Goal: Check status: Check status

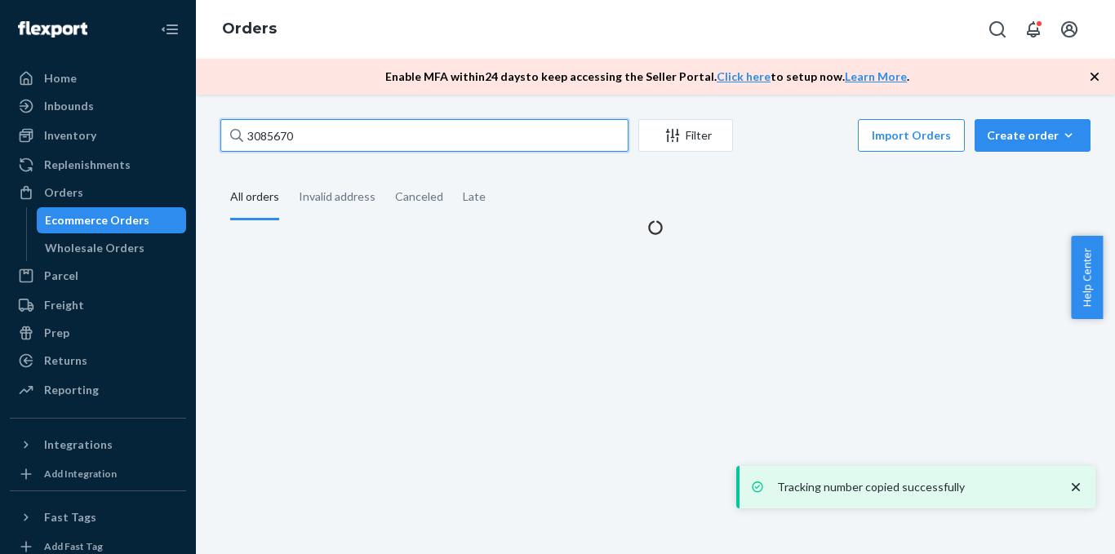
click at [349, 144] on input "3085670" at bounding box center [424, 135] width 408 height 33
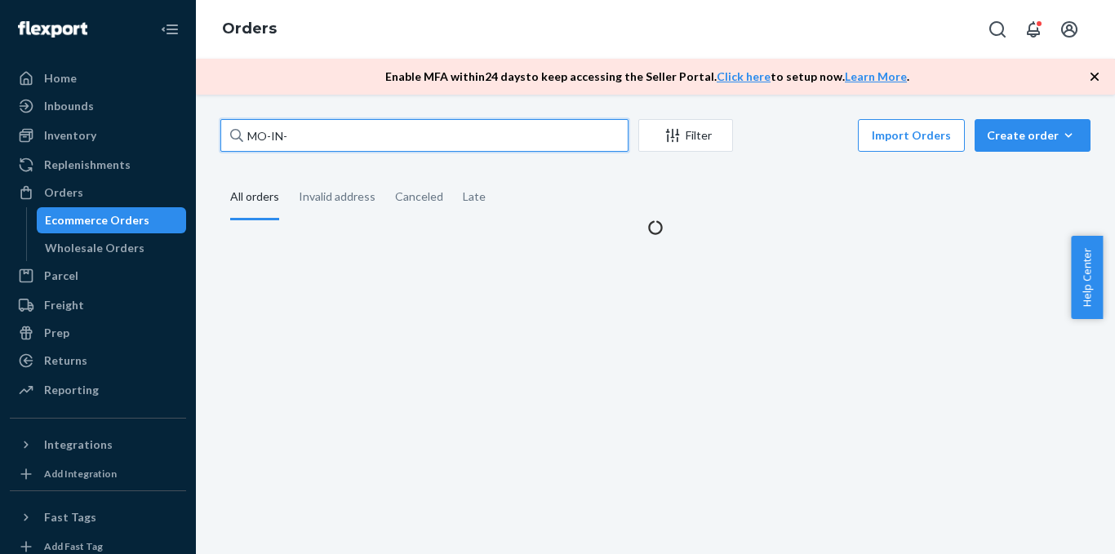
paste input "8284"
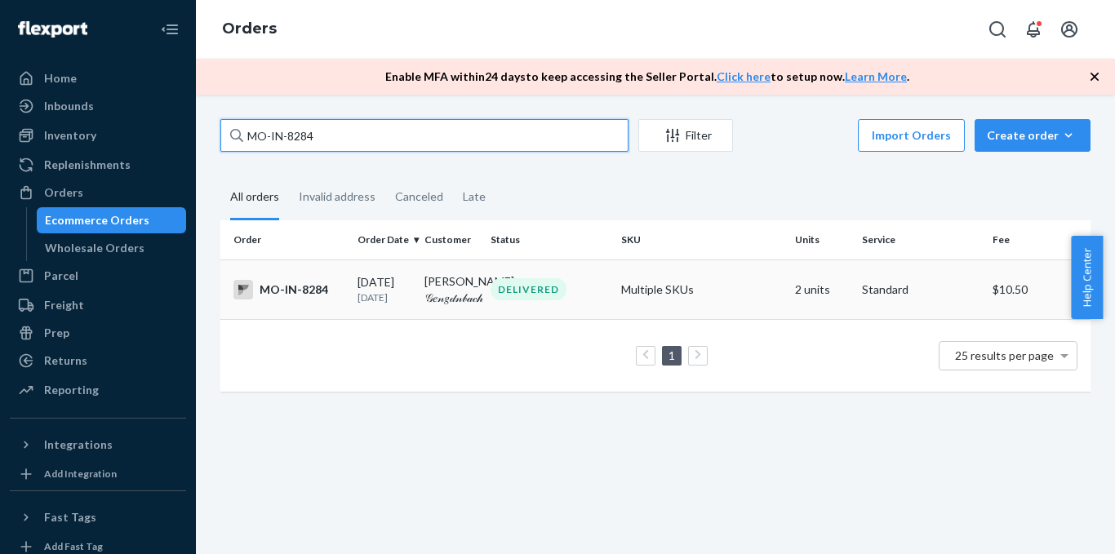
type input "MO-IN-8284"
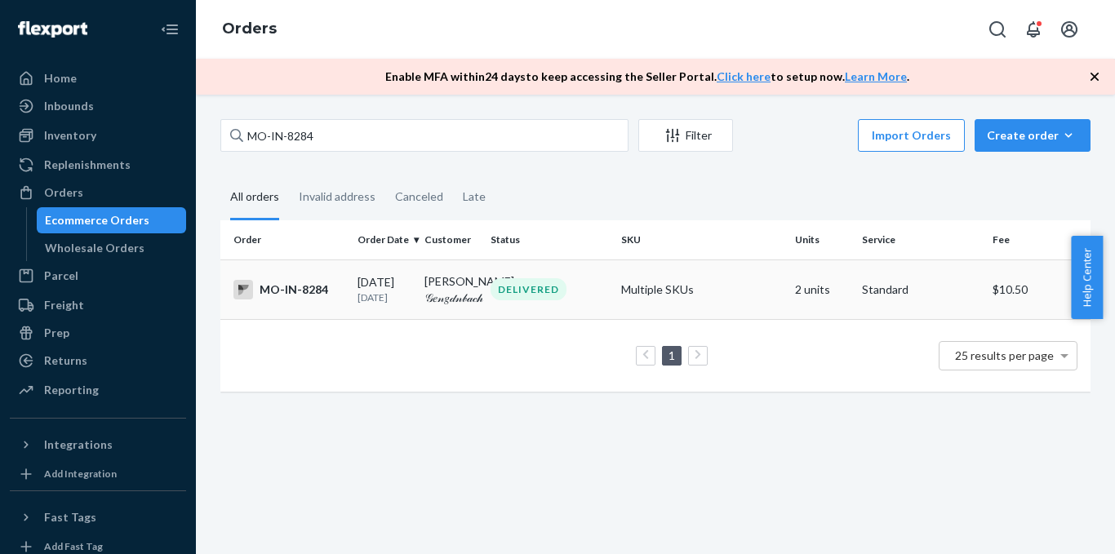
click at [297, 291] on div "MO-IN-8284" at bounding box center [289, 290] width 111 height 20
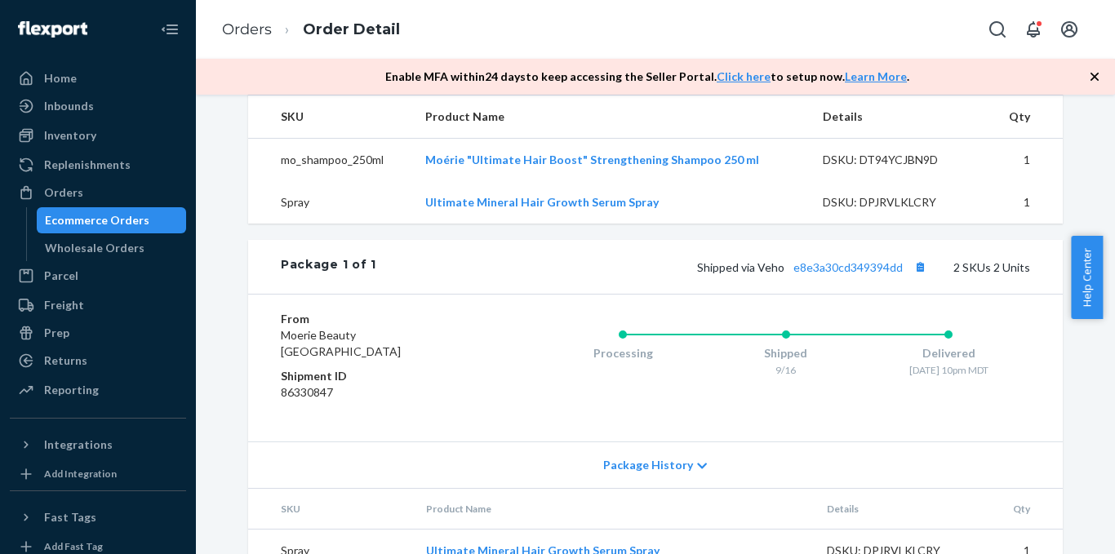
scroll to position [653, 0]
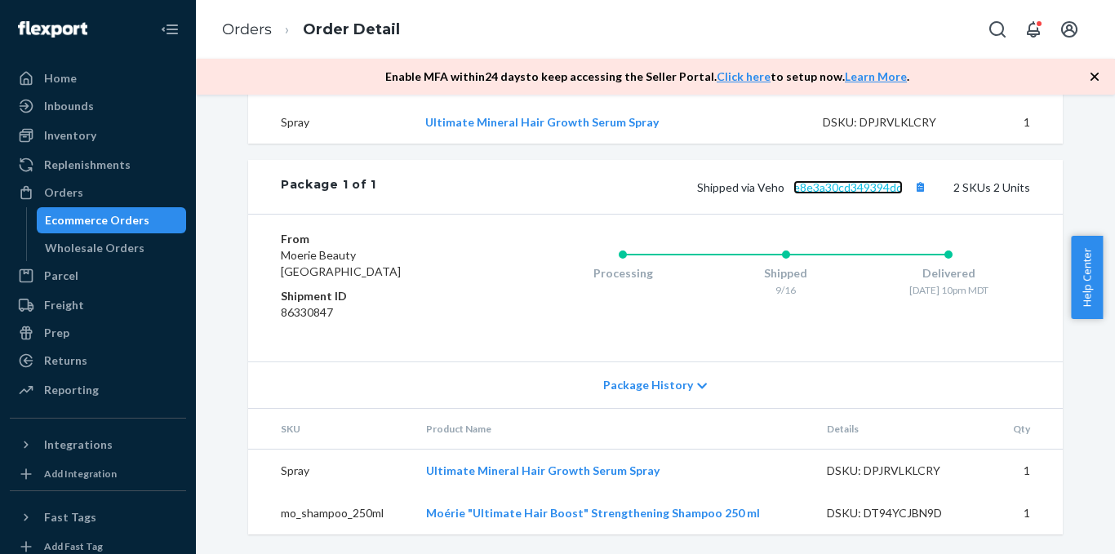
click at [849, 194] on link "e8e3a30cd349394dd" at bounding box center [848, 187] width 109 height 14
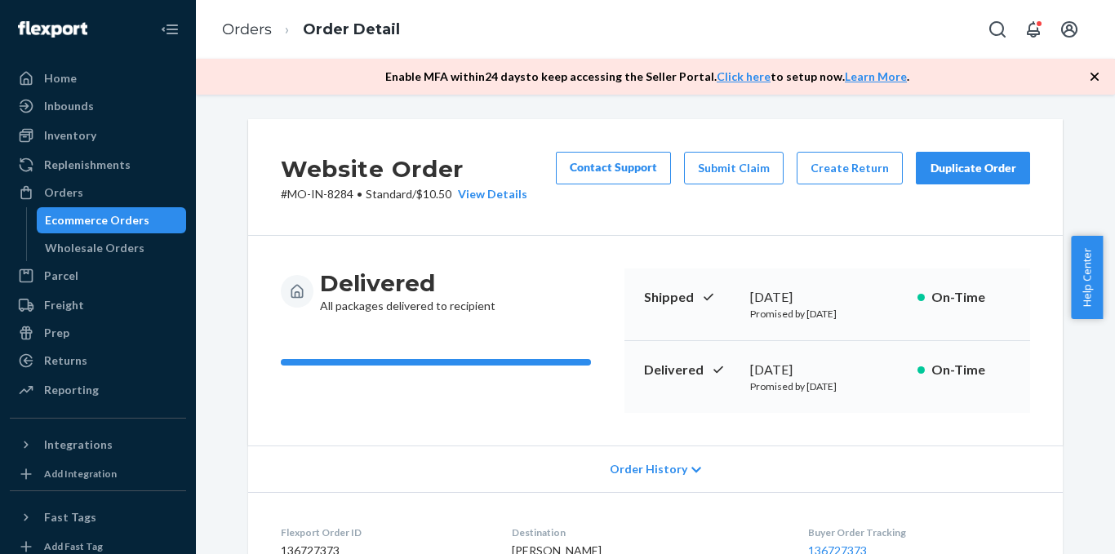
scroll to position [408, 0]
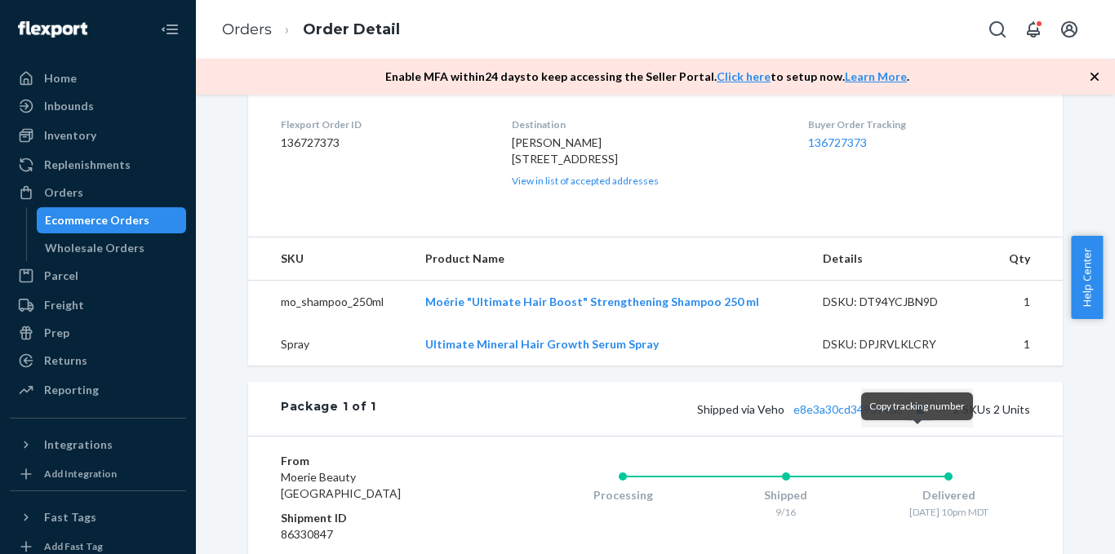
click at [917, 420] on button "Copy tracking number" at bounding box center [920, 408] width 21 height 21
